Goal: Task Accomplishment & Management: Manage account settings

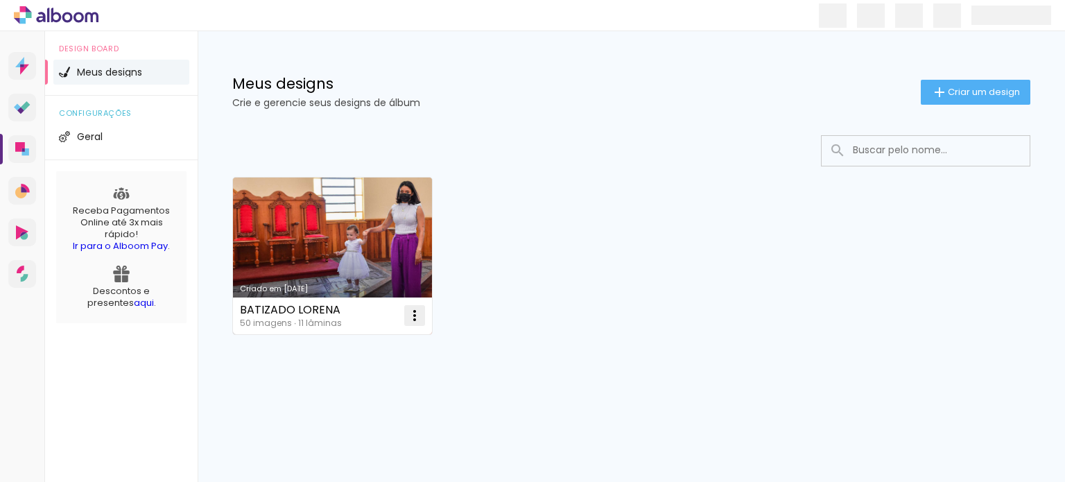
click at [416, 315] on iron-icon at bounding box center [414, 315] width 17 height 17
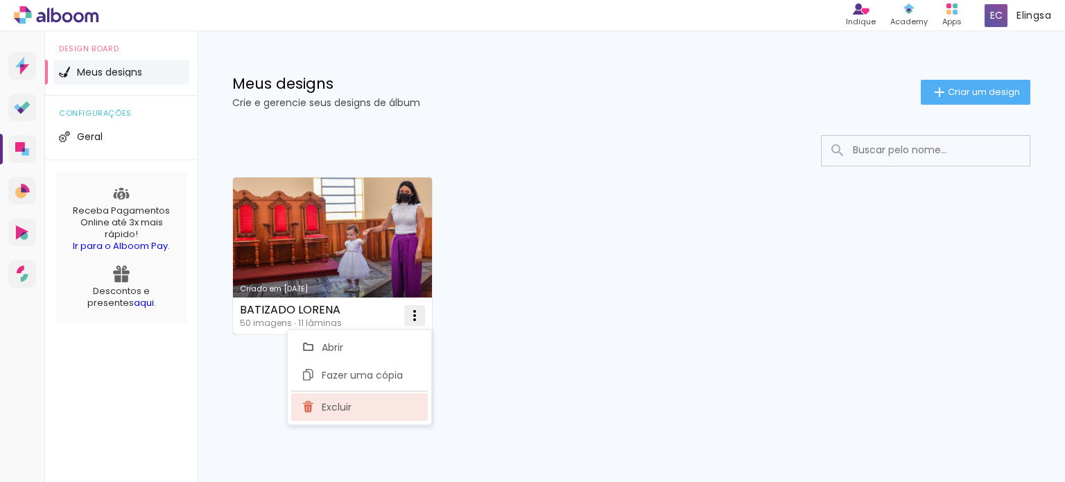
click at [359, 404] on paper-item "Excluir" at bounding box center [359, 407] width 137 height 28
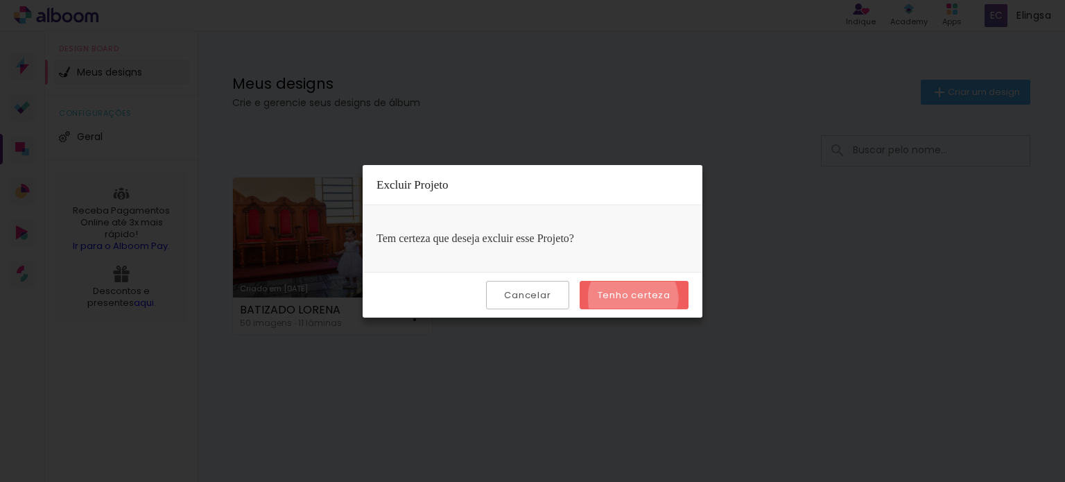
click at [0, 0] on slot "Tenho certeza" at bounding box center [0, 0] width 0 height 0
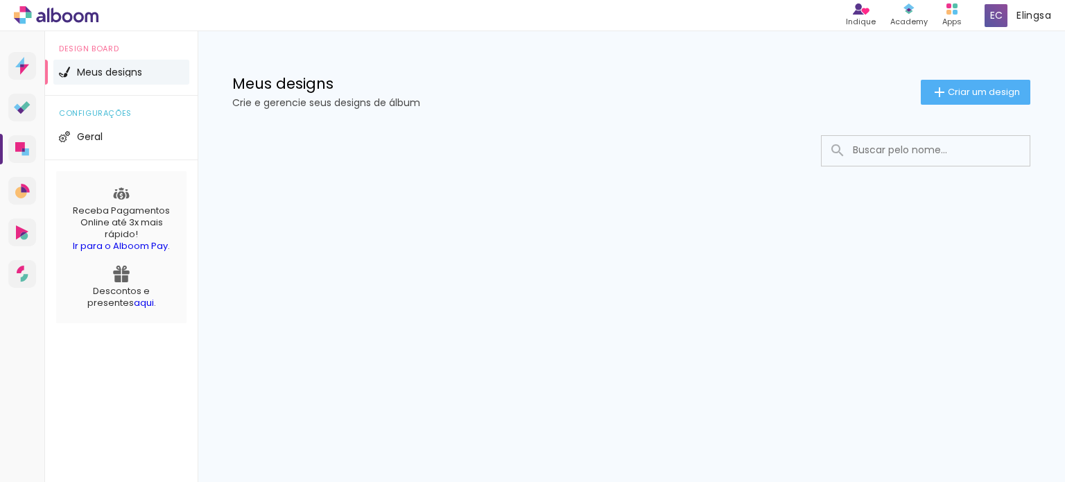
click at [59, 14] on icon at bounding box center [56, 15] width 10 height 15
click at [900, 17] on div "Academy" at bounding box center [908, 22] width 37 height 12
click at [1007, 17] on div "Elingsa [PERSON_NAME]" at bounding box center [1018, 15] width 78 height 27
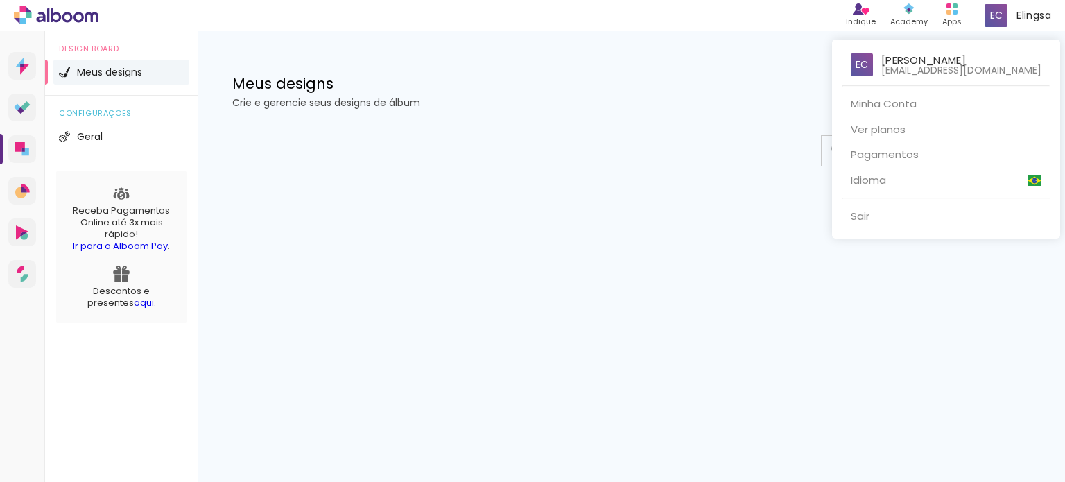
click at [928, 60] on p "[PERSON_NAME]" at bounding box center [923, 60] width 85 height 10
click at [946, 18] on div at bounding box center [532, 241] width 1065 height 482
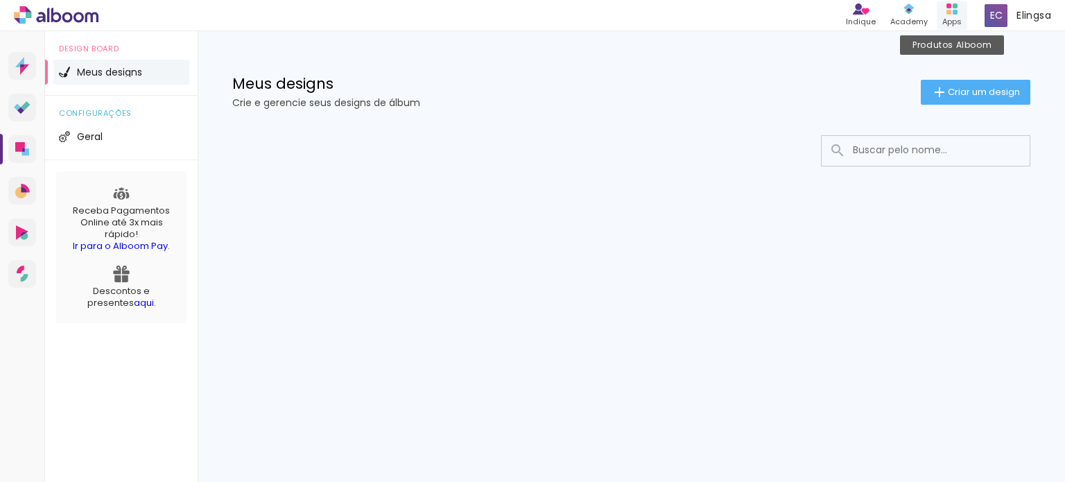
click at [948, 17] on div "Apps" at bounding box center [951, 22] width 19 height 12
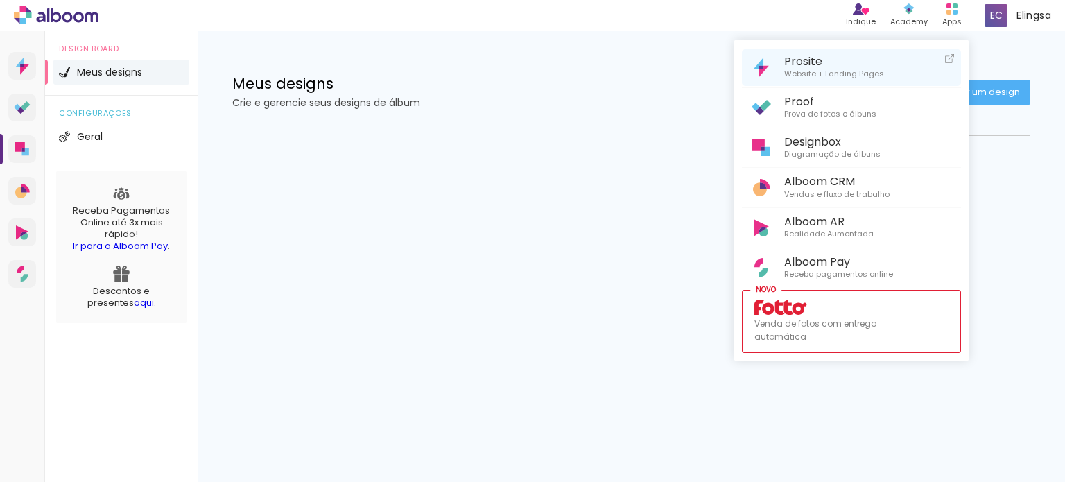
click at [812, 66] on span "Prosite" at bounding box center [834, 61] width 100 height 13
click at [21, 63] on div at bounding box center [532, 241] width 1065 height 482
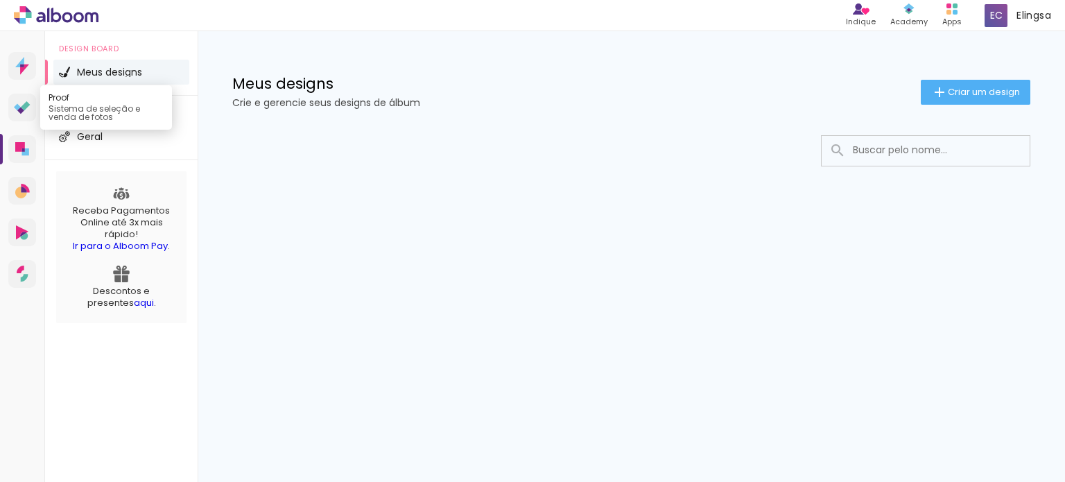
click at [29, 106] on icon at bounding box center [22, 107] width 17 height 13
